Goal: Task Accomplishment & Management: Manage account settings

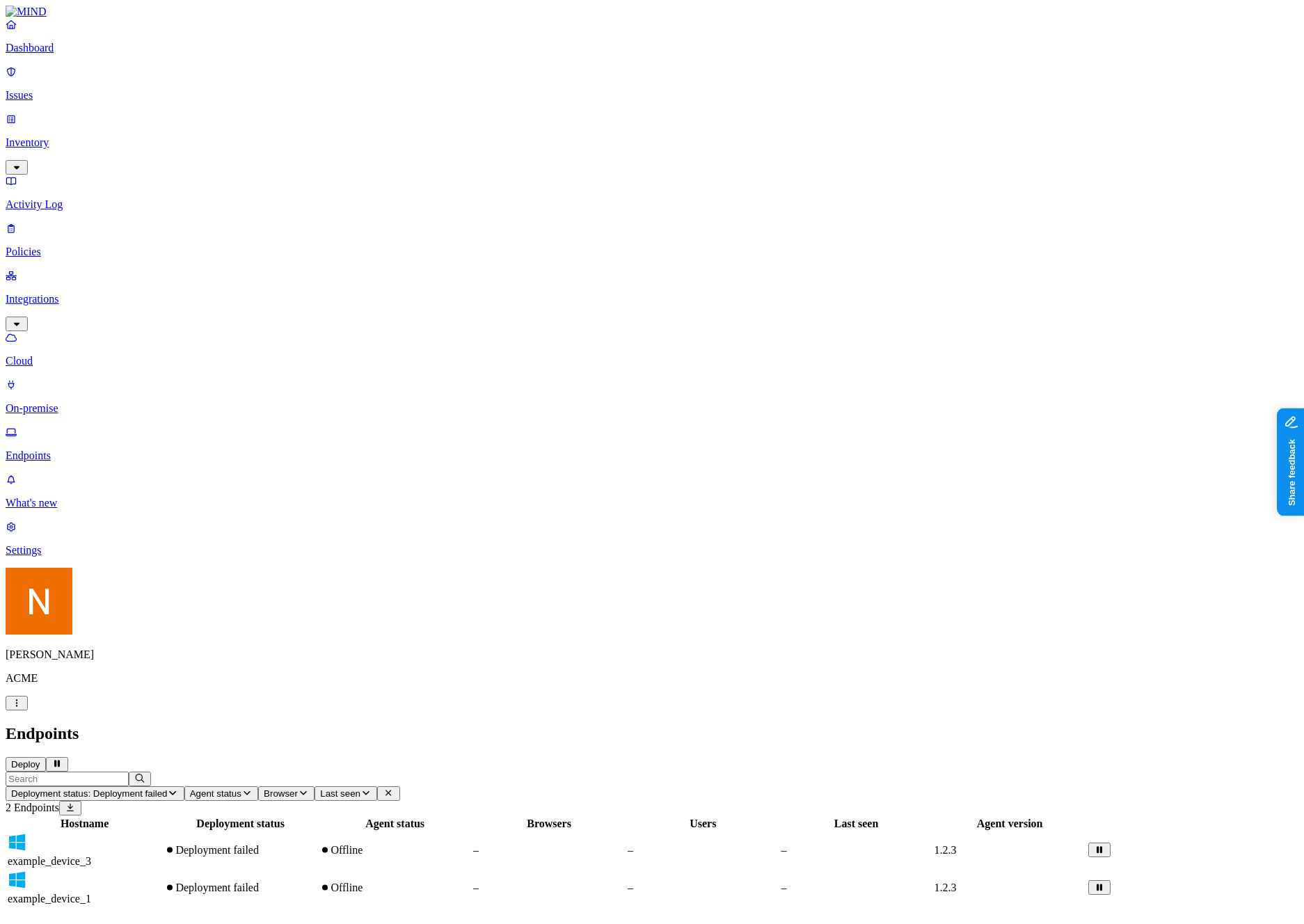
click at [625, 844] on div "–" at bounding box center [549, 850] width 152 height 13
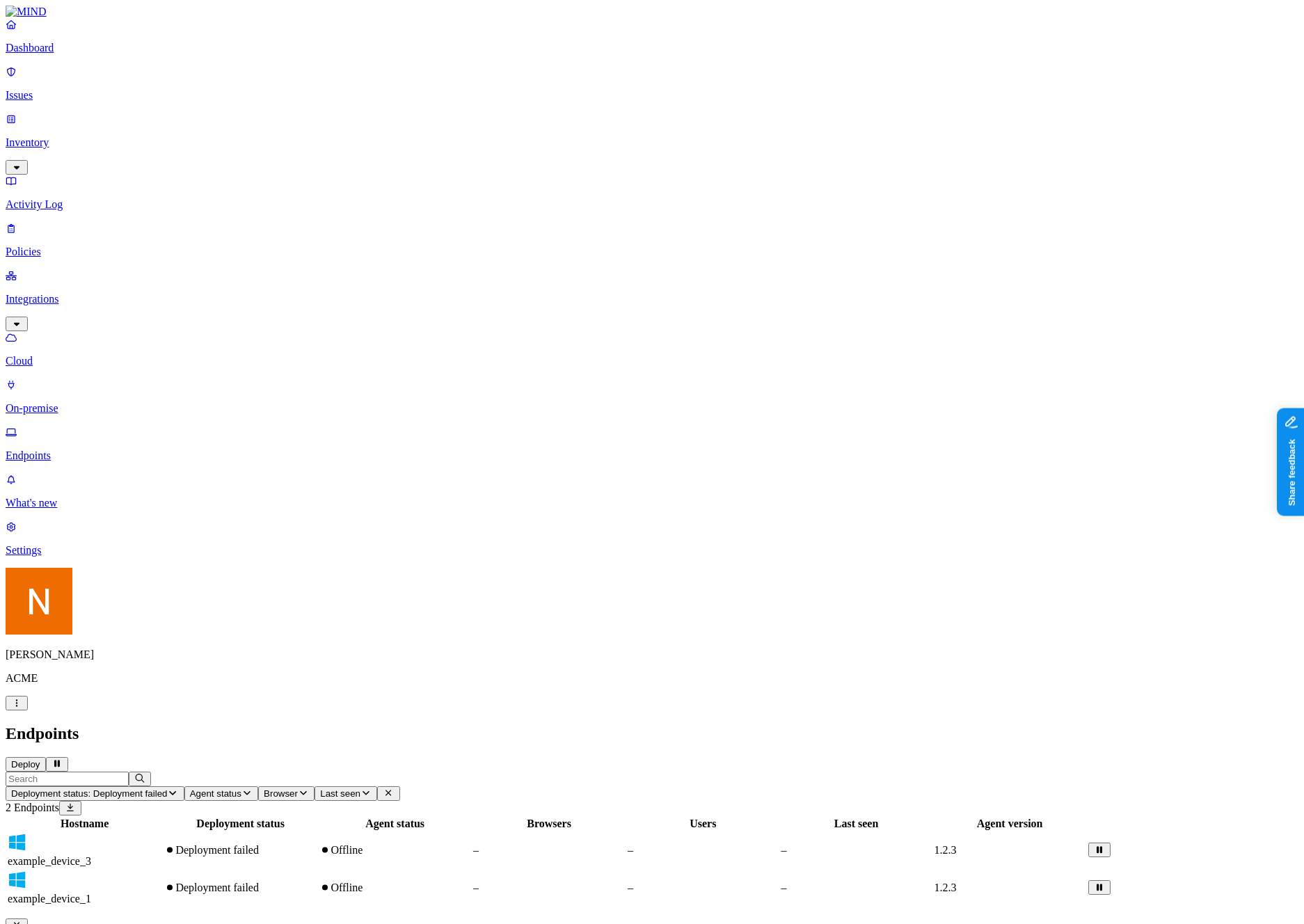
drag, startPoint x: 1226, startPoint y: 102, endPoint x: 976, endPoint y: 128, distance: 251.3
click at [183, 816] on div "Hostname Deployment status Agent status Browsers Users Last seen Agent version …" at bounding box center [652, 862] width 1293 height 92
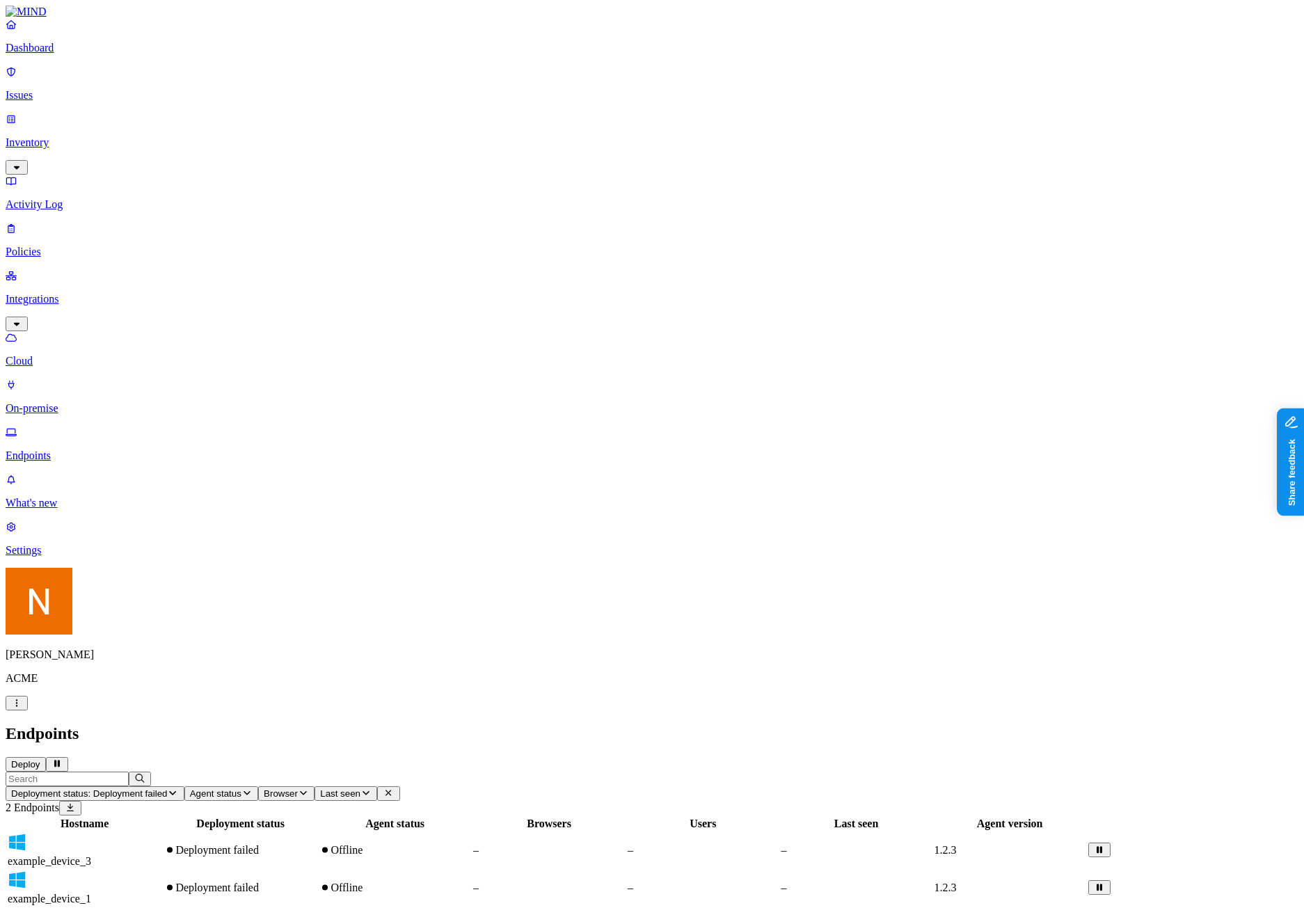
click at [379, 816] on div "Hostname Deployment status Agent status Browsers Users Last seen Agent version …" at bounding box center [652, 862] width 1293 height 92
click at [381, 816] on div "Hostname Deployment status Agent status Browsers Users Last seen Agent version …" at bounding box center [652, 862] width 1293 height 92
click at [1103, 847] on icon at bounding box center [1099, 850] width 5 height 7
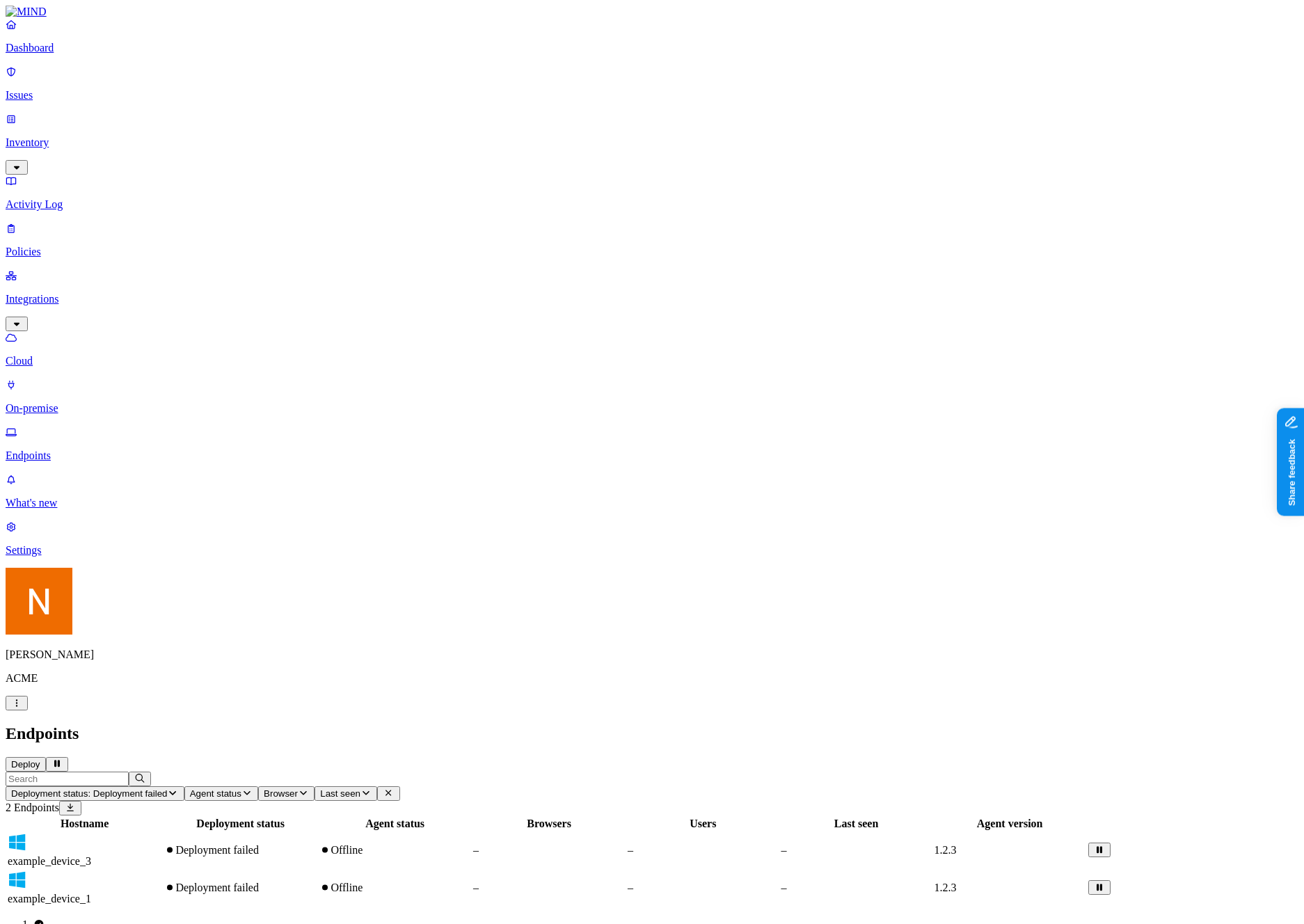
click at [778, 844] on div "–" at bounding box center [702, 850] width 150 height 13
click at [471, 832] on td "Offline" at bounding box center [395, 850] width 153 height 36
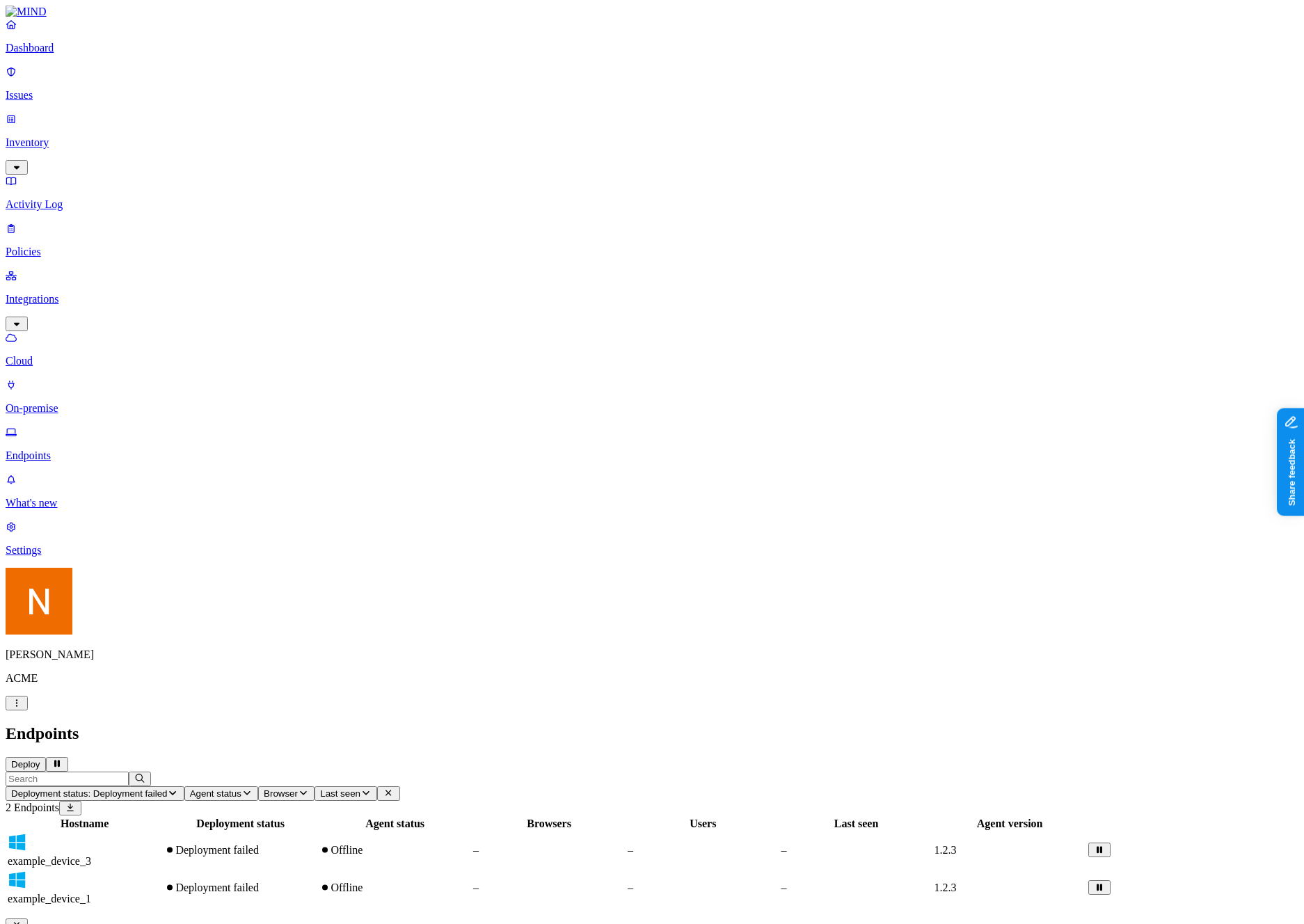
click at [779, 816] on div "Hostname Deployment status Agent status Browsers Users Last seen Agent version …" at bounding box center [652, 862] width 1293 height 92
